Goal: Task Accomplishment & Management: Manage account settings

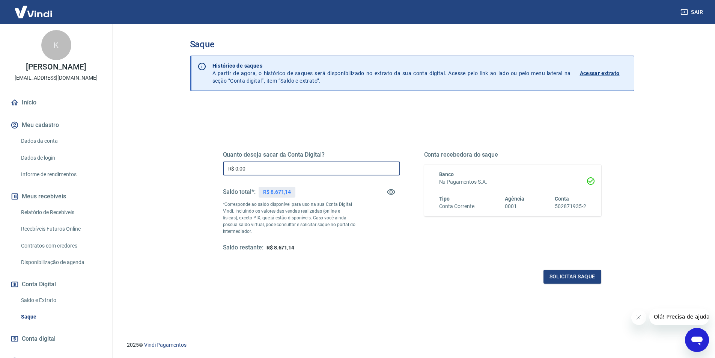
drag, startPoint x: 251, startPoint y: 171, endPoint x: 339, endPoint y: 170, distance: 87.8
click at [161, 170] on main "Saque Histórico de saques A partir de agora, o histórico de saques será disponi…" at bounding box center [412, 191] width 606 height 334
type input "R$ 8.000,00"
click at [566, 273] on button "Solicitar saque" at bounding box center [572, 276] width 58 height 14
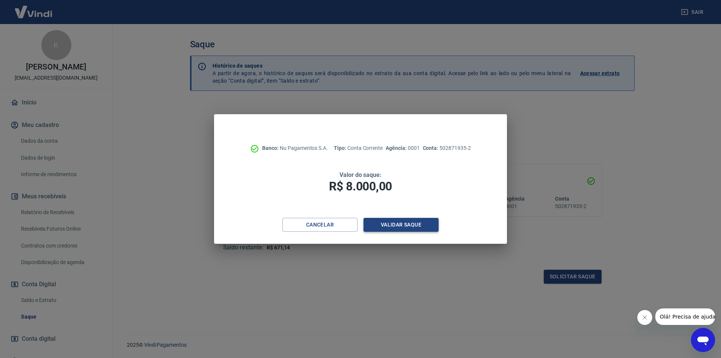
click at [413, 225] on button "Validar saque" at bounding box center [400, 225] width 75 height 14
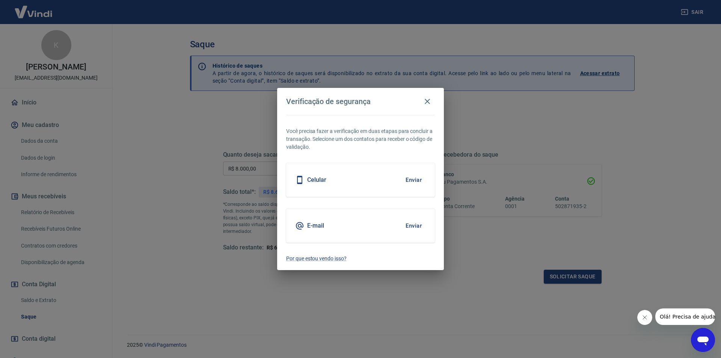
click at [389, 185] on div "Celular Enviar" at bounding box center [360, 180] width 149 height 34
click at [404, 176] on button "Enviar" at bounding box center [413, 180] width 24 height 16
click at [371, 173] on div "Celular Enviar" at bounding box center [360, 180] width 149 height 34
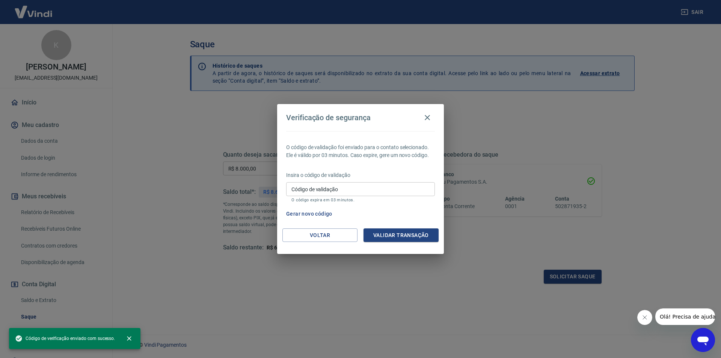
click at [381, 185] on input "Código de validação" at bounding box center [360, 189] width 149 height 14
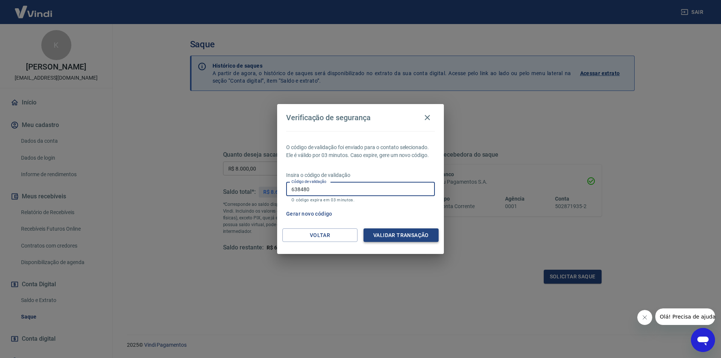
type input "638480"
click at [404, 230] on button "Validar transação" at bounding box center [400, 235] width 75 height 14
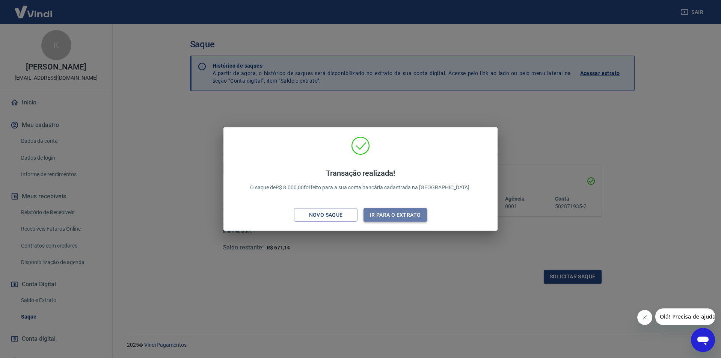
click at [394, 215] on button "Ir para o extrato" at bounding box center [394, 215] width 63 height 14
